Goal: Transaction & Acquisition: Purchase product/service

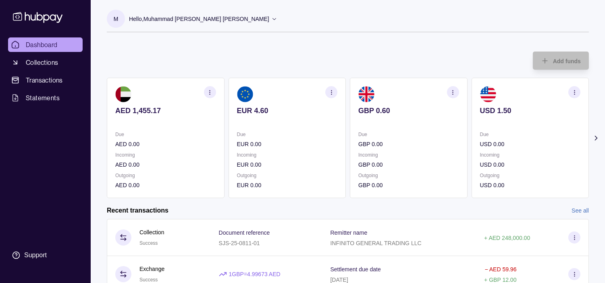
click at [226, 15] on p "Hello, Muhammad Kashif Javaid Sheikh Javaid" at bounding box center [199, 19] width 140 height 9
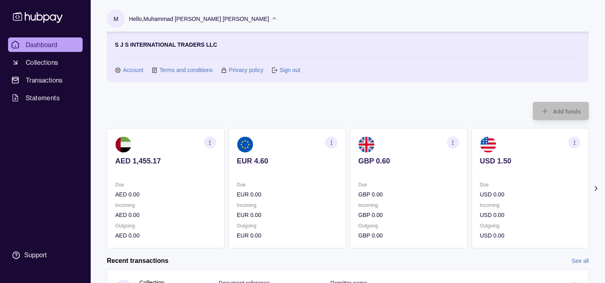
click at [295, 68] on link "Sign out" at bounding box center [289, 70] width 21 height 9
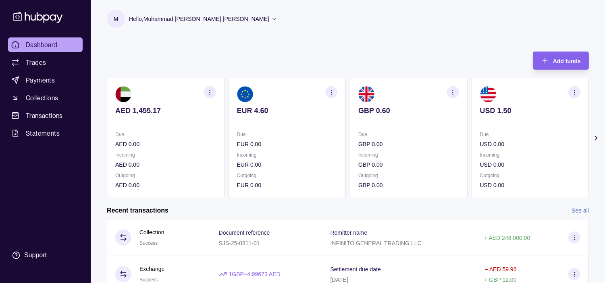
click at [281, 165] on p "EUR 0.00" at bounding box center [287, 164] width 101 height 9
click at [40, 63] on span "Trades" at bounding box center [36, 63] width 20 height 10
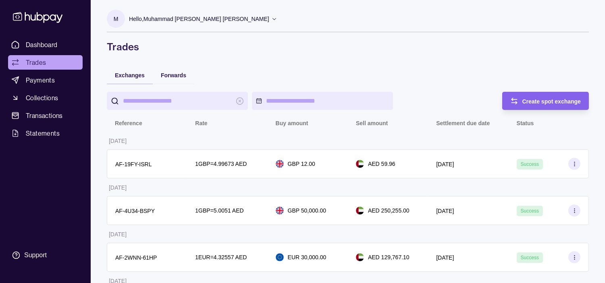
click at [551, 96] on div "Create spot exchange" at bounding box center [551, 101] width 59 height 10
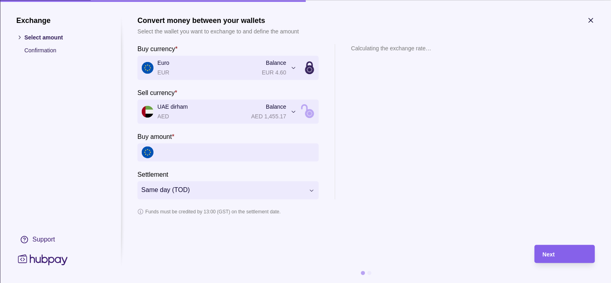
click at [228, 158] on input "Buy amount *" at bounding box center [235, 152] width 157 height 18
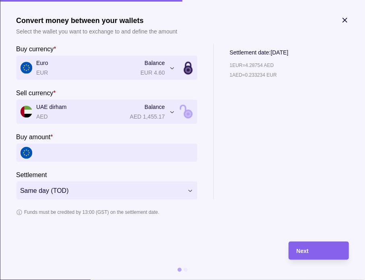
click at [347, 19] on icon "button" at bounding box center [345, 20] width 4 height 4
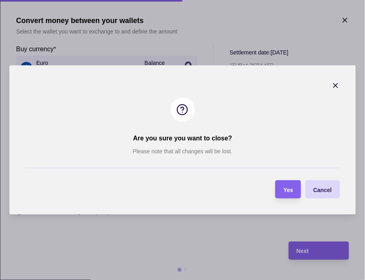
click at [281, 184] on div "Yes" at bounding box center [282, 189] width 22 height 18
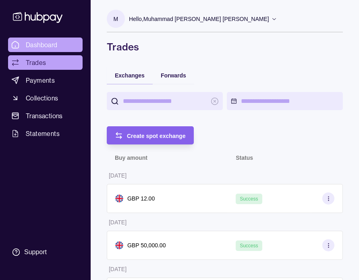
click at [44, 46] on span "Dashboard" at bounding box center [42, 45] width 32 height 10
